Goal: Information Seeking & Learning: Find specific fact

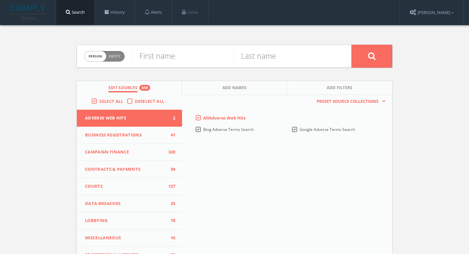
click at [117, 57] on span "Entity" at bounding box center [114, 56] width 11 height 5
checkbox input "true"
click at [200, 50] on input "text" at bounding box center [242, 56] width 220 height 17
paste input "BagWorksNY"
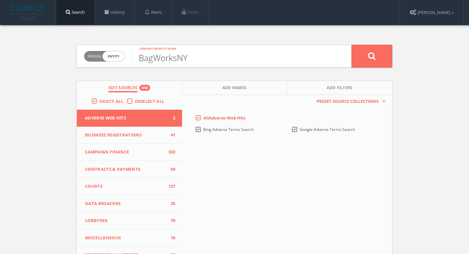
type input "BagWorksNY"
click at [377, 58] on button at bounding box center [372, 56] width 41 height 23
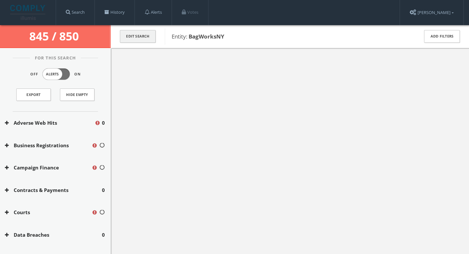
click at [138, 37] on button "Edit Search" at bounding box center [138, 36] width 36 height 13
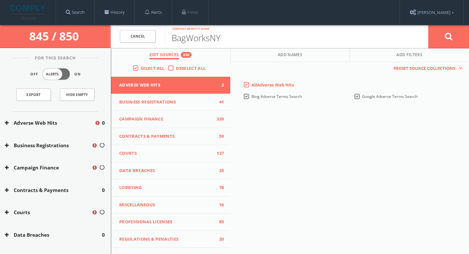
click at [67, 34] on span "845 / 850" at bounding box center [55, 35] width 52 height 15
click at [33, 14] on img at bounding box center [28, 12] width 36 height 15
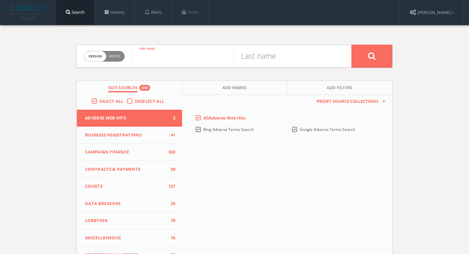
click at [144, 57] on input "text" at bounding box center [183, 56] width 102 height 17
type input "Kitty"
click at [264, 51] on input "text" at bounding box center [285, 56] width 102 height 17
type input "Yeung"
click at [386, 51] on button at bounding box center [372, 56] width 41 height 23
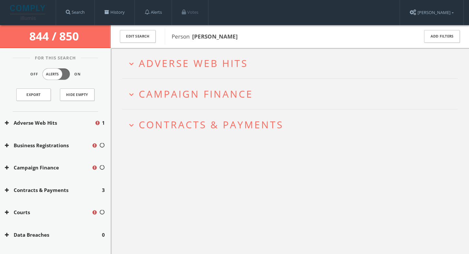
click at [237, 61] on span "Adverse Web Hits" at bounding box center [193, 62] width 109 height 13
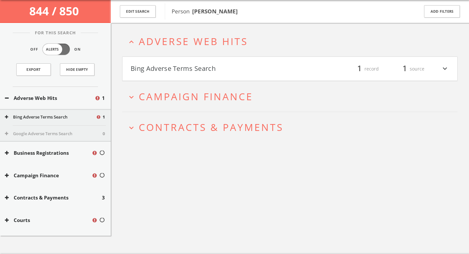
click at [290, 71] on div "filter_list 1 record 1 source expand_more" at bounding box center [369, 68] width 159 height 11
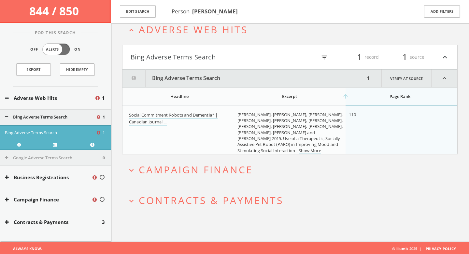
scroll to position [38, 0]
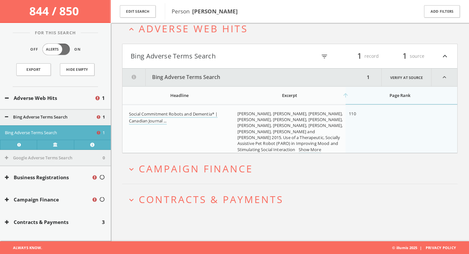
click at [233, 167] on span "Campaign Finance" at bounding box center [196, 168] width 114 height 13
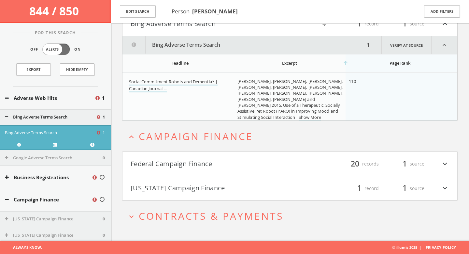
click at [223, 157] on h4 "Federal Campaign Finance filter_list 20 records 1 source expand_more" at bounding box center [290, 164] width 335 height 24
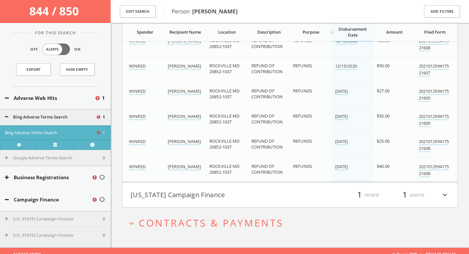
scroll to position [609, 0]
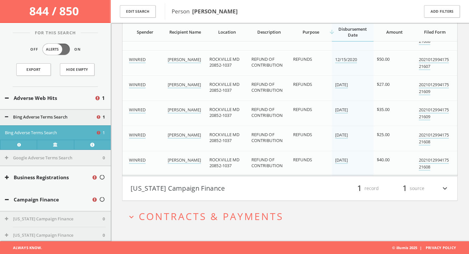
click at [227, 185] on button "[US_STATE] Campaign Finance" at bounding box center [210, 187] width 159 height 11
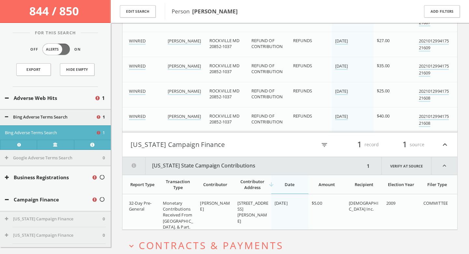
scroll to position [682, 0]
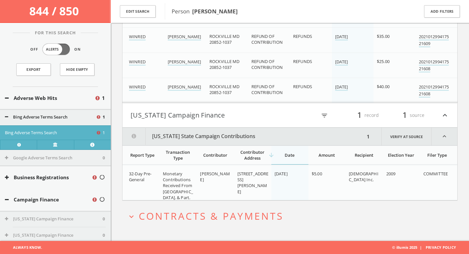
click at [206, 215] on span "Contracts & Payments" at bounding box center [211, 215] width 145 height 13
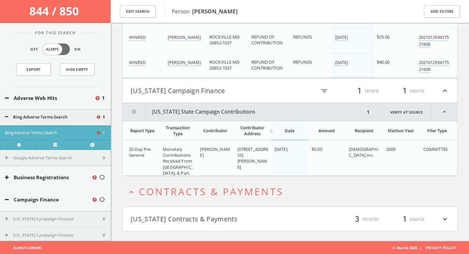
click at [205, 228] on h4 "Washington Contracts & Payments filter_list 3 records 1 source expand_more" at bounding box center [290, 219] width 335 height 24
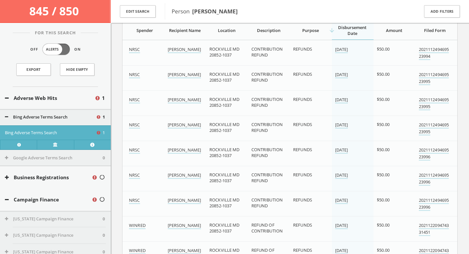
scroll to position [0, 0]
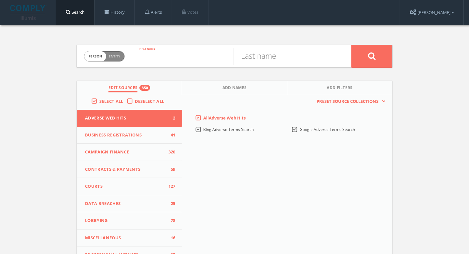
click at [175, 58] on input "text" at bounding box center [183, 56] width 102 height 17
type input "Sung"
click at [263, 54] on input "text" at bounding box center [285, 56] width 102 height 17
type input "Park"
click at [367, 59] on button at bounding box center [372, 56] width 41 height 23
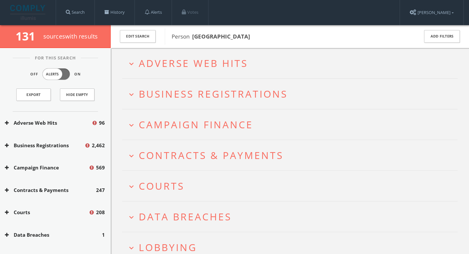
click at [192, 63] on span "Adverse Web Hits" at bounding box center [193, 62] width 109 height 13
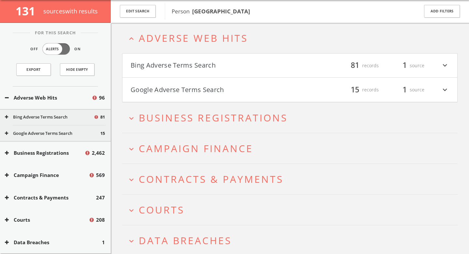
click at [199, 70] on button "Bing Adverse Terms Search" at bounding box center [210, 65] width 159 height 11
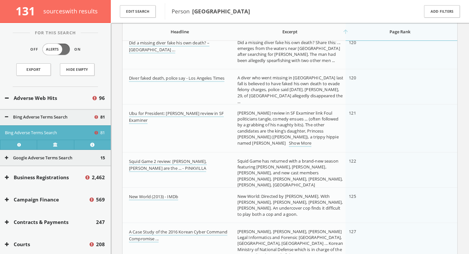
scroll to position [2679, 0]
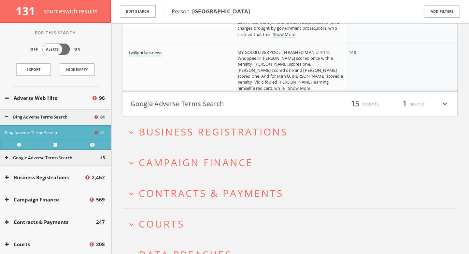
click at [204, 108] on button "Google Adverse Terms Search" at bounding box center [210, 103] width 159 height 11
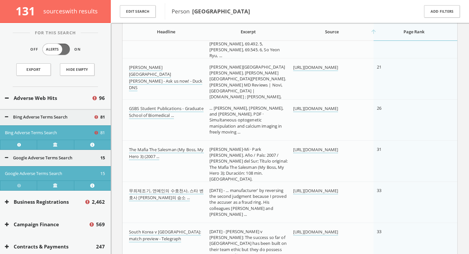
scroll to position [4041, 0]
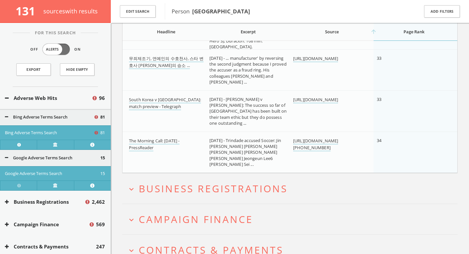
click at [196, 181] on h2 "expand_more Business Registrations" at bounding box center [290, 188] width 336 height 30
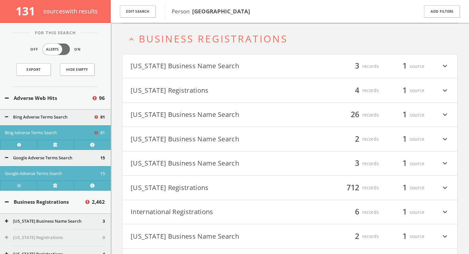
scroll to position [4322, 0]
click at [206, 67] on button "[US_STATE] Business Name Search" at bounding box center [210, 65] width 159 height 11
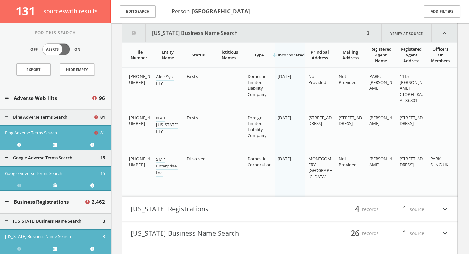
scroll to position [4377, 0]
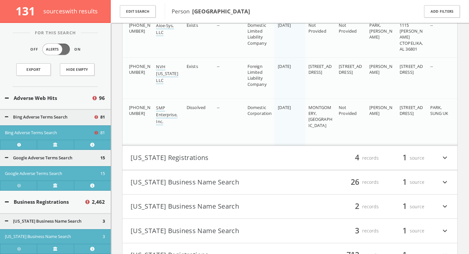
click at [206, 155] on button "[US_STATE] Registrations" at bounding box center [210, 157] width 159 height 11
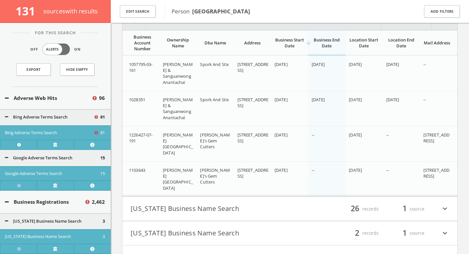
scroll to position [4586, 0]
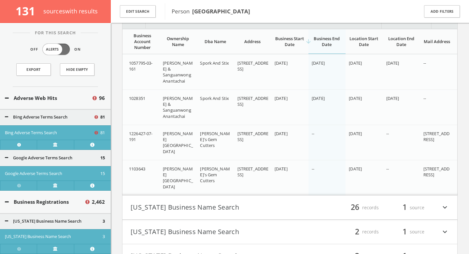
click at [222, 209] on button "[US_STATE] Business Name Search" at bounding box center [210, 207] width 159 height 11
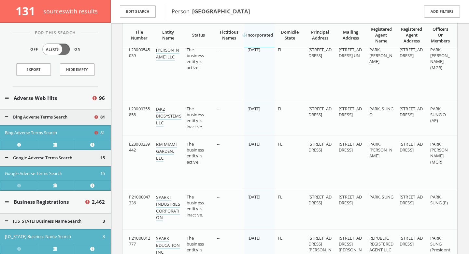
scroll to position [4860, 0]
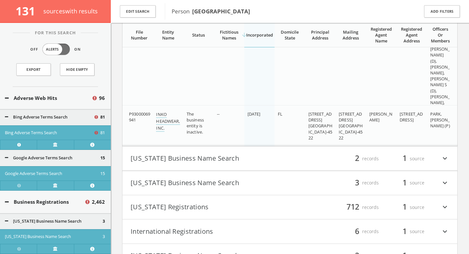
click at [215, 161] on button "[US_STATE] Business Name Search" at bounding box center [210, 158] width 159 height 11
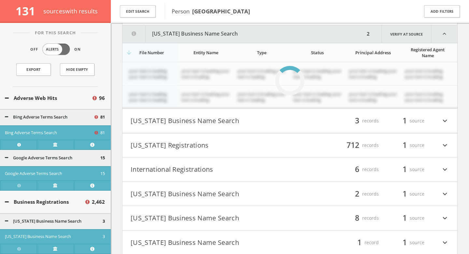
scroll to position [6326, 0]
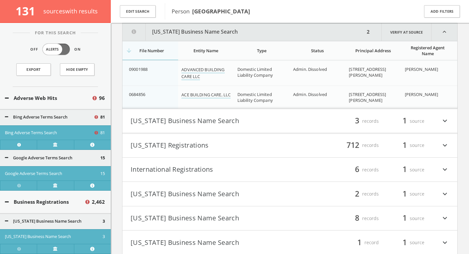
click at [219, 119] on button "[US_STATE] Business Name Search" at bounding box center [210, 120] width 159 height 11
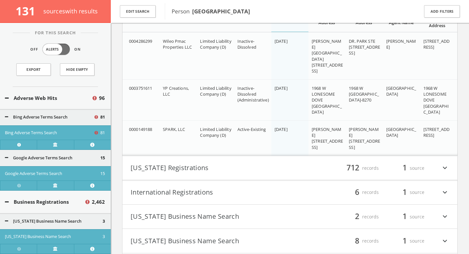
click at [218, 171] on button "[US_STATE] Registrations" at bounding box center [210, 167] width 159 height 11
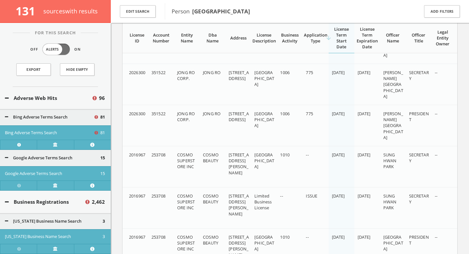
scroll to position [24109, 0]
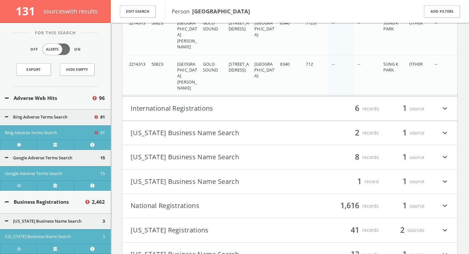
click at [206, 110] on button "International Registrations" at bounding box center [210, 108] width 159 height 11
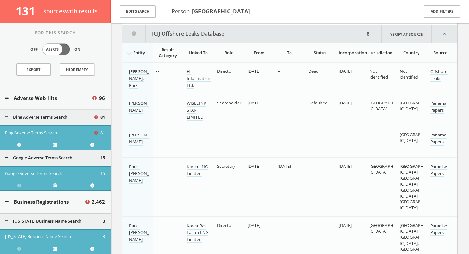
scroll to position [36489, 0]
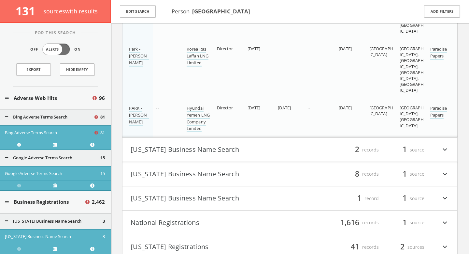
click at [209, 152] on button "[US_STATE] Business Name Search" at bounding box center [210, 149] width 159 height 11
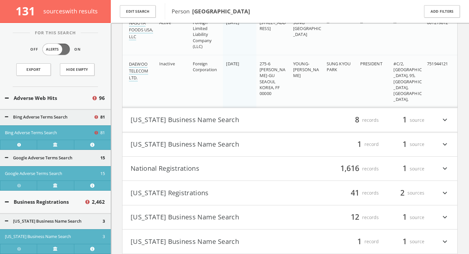
click at [219, 120] on button "[US_STATE] Business Name Search" at bounding box center [210, 119] width 159 height 11
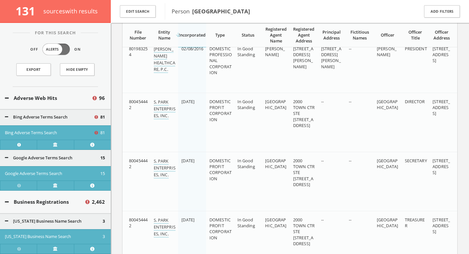
scroll to position [37144, 0]
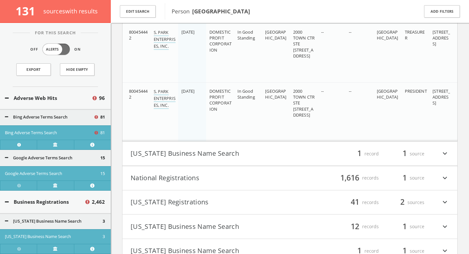
click at [225, 153] on button "[US_STATE] Business Name Search" at bounding box center [210, 153] width 159 height 11
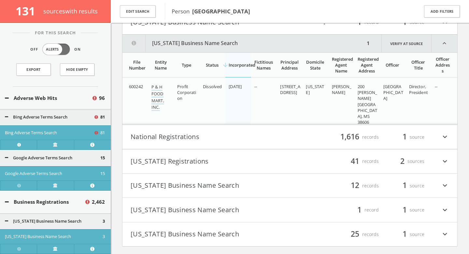
scroll to position [37473, 0]
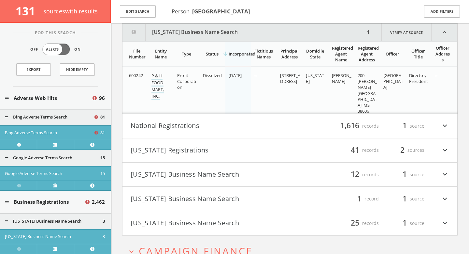
click at [211, 218] on button "[US_STATE] Business Name Search" at bounding box center [210, 222] width 159 height 11
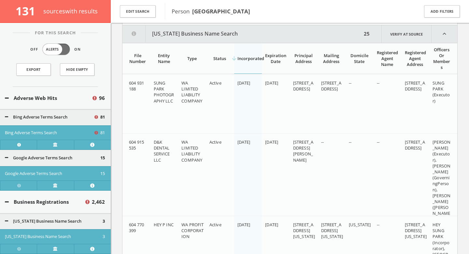
scroll to position [37685, 0]
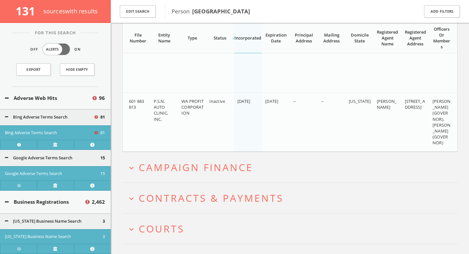
click at [199, 167] on span "Campaign Finance" at bounding box center [196, 166] width 114 height 13
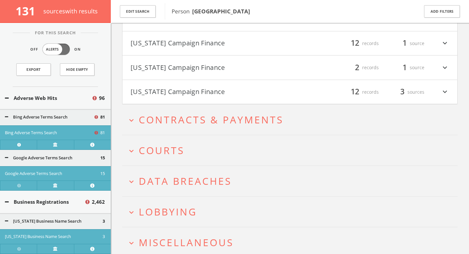
scroll to position [40242, 0]
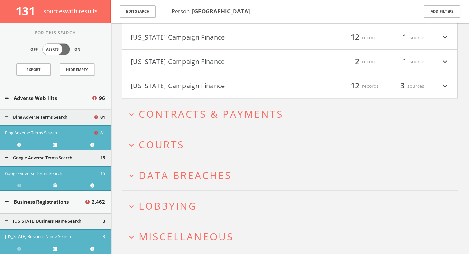
click at [223, 141] on button "expand_more Courts" at bounding box center [292, 144] width 331 height 11
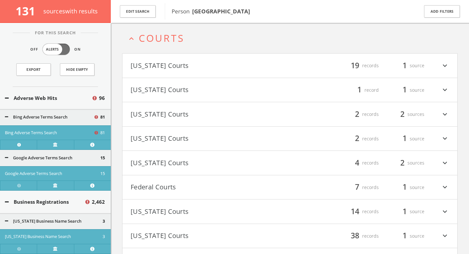
click at [248, 67] on button "[US_STATE] Courts" at bounding box center [210, 65] width 159 height 11
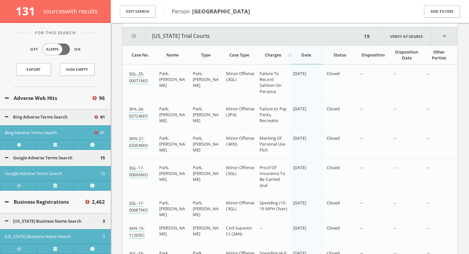
scroll to position [40336, 0]
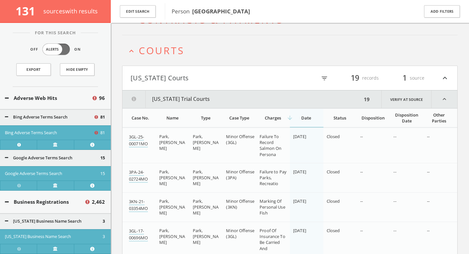
click at [227, 99] on button "[US_STATE] Trial Courts" at bounding box center [243, 99] width 240 height 18
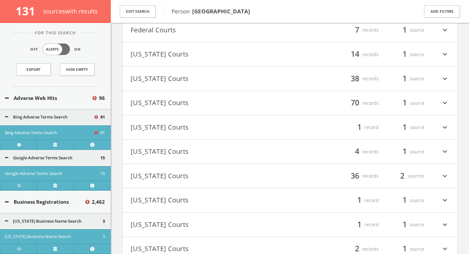
click at [206, 177] on button "[US_STATE] Courts" at bounding box center [210, 175] width 159 height 11
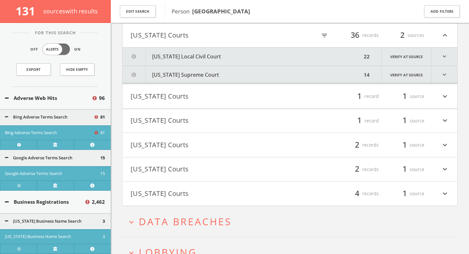
click at [224, 59] on button "[US_STATE] Local Civil Court" at bounding box center [243, 57] width 240 height 18
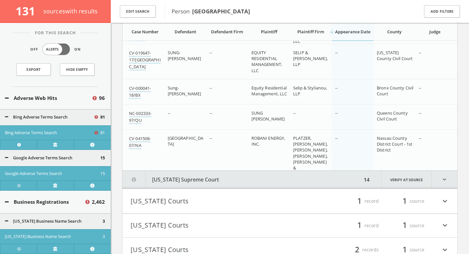
scroll to position [41342, 0]
click at [254, 178] on button "[US_STATE] Supreme Court" at bounding box center [243, 179] width 240 height 18
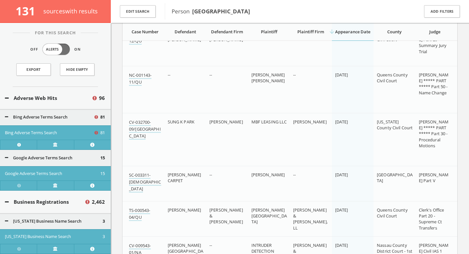
scroll to position [40692, 0]
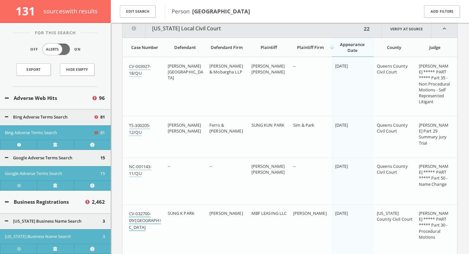
click at [138, 214] on link "CV-032700-09/[GEOGRAPHIC_DATA]" at bounding box center [145, 220] width 32 height 21
click at [332, 10] on span "Person [GEOGRAPHIC_DATA]" at bounding box center [291, 11] width 239 height 8
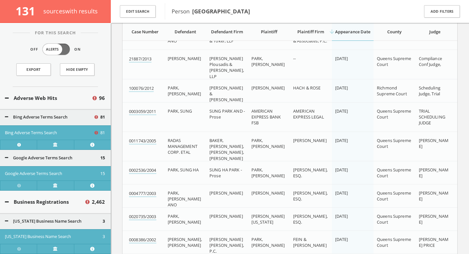
scroll to position [41371, 0]
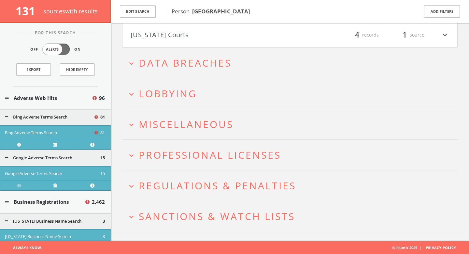
click at [275, 212] on span "Sanctions & Watch Lists" at bounding box center [217, 215] width 156 height 13
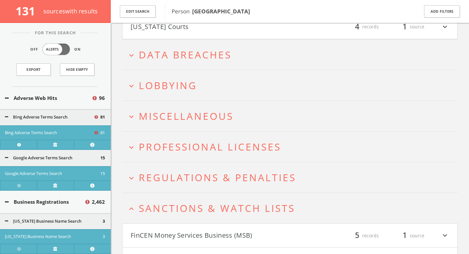
scroll to position [42052, 0]
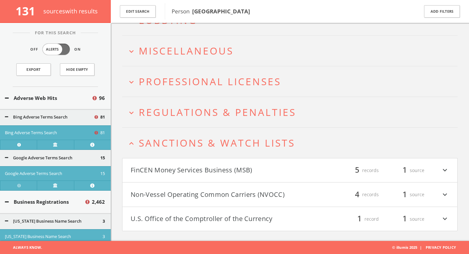
click at [272, 216] on button "U.S. Office of the Comptroller of the Currency" at bounding box center [210, 218] width 159 height 11
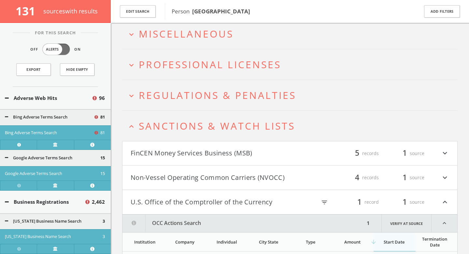
scroll to position [42122, 0]
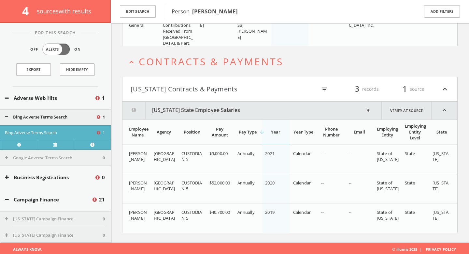
scroll to position [839, 0]
